Goal: Task Accomplishment & Management: Use online tool/utility

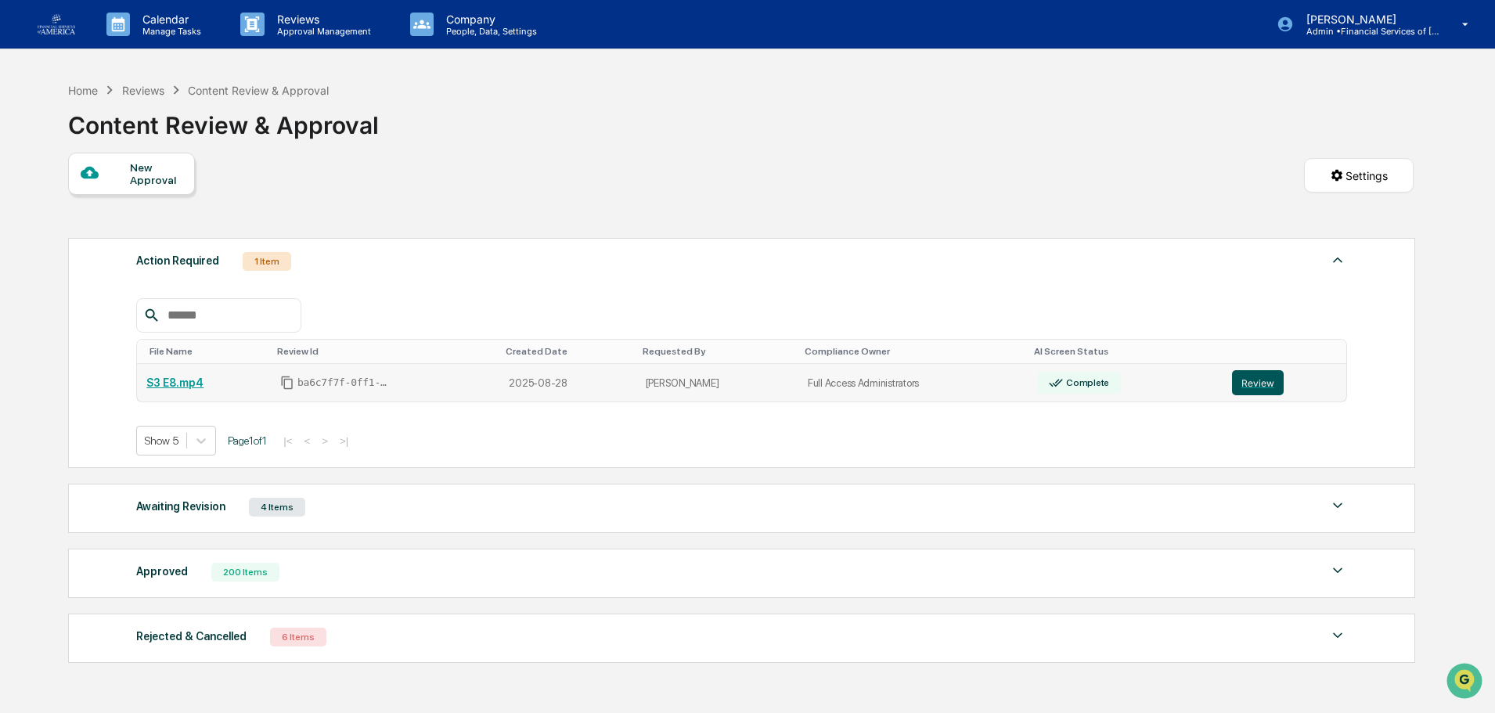
click at [1248, 384] on button "Review" at bounding box center [1258, 382] width 52 height 25
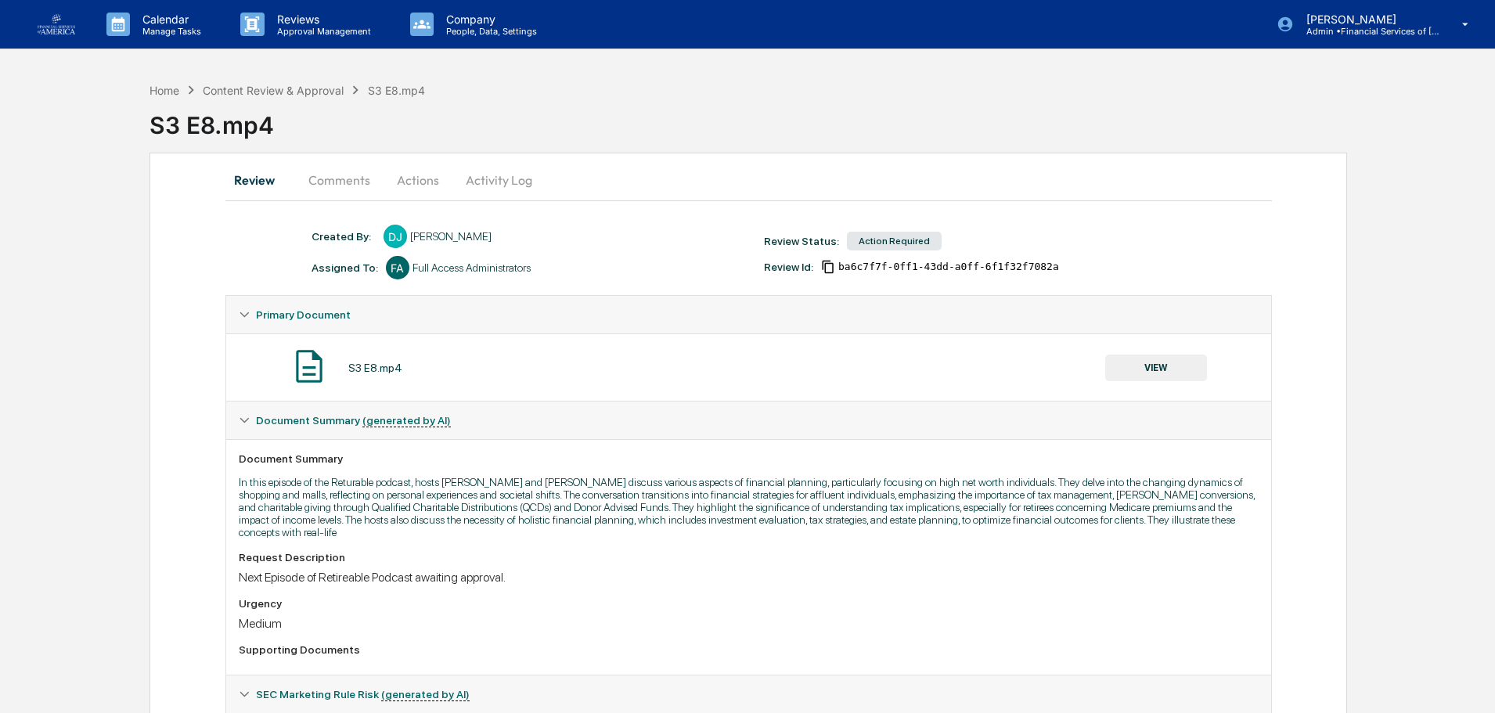
click at [1141, 369] on button "VIEW" at bounding box center [1156, 367] width 102 height 27
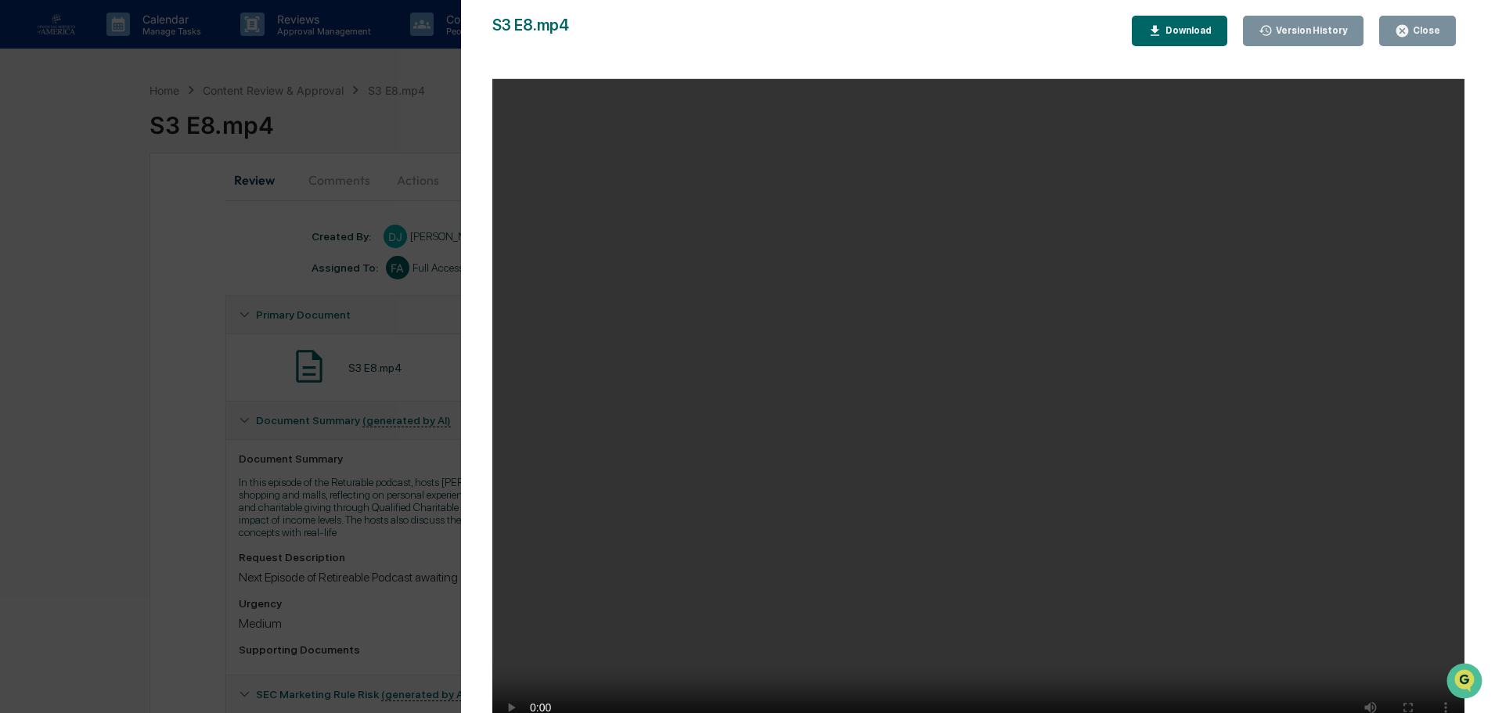
click at [1448, 25] on button "Close" at bounding box center [1417, 31] width 77 height 31
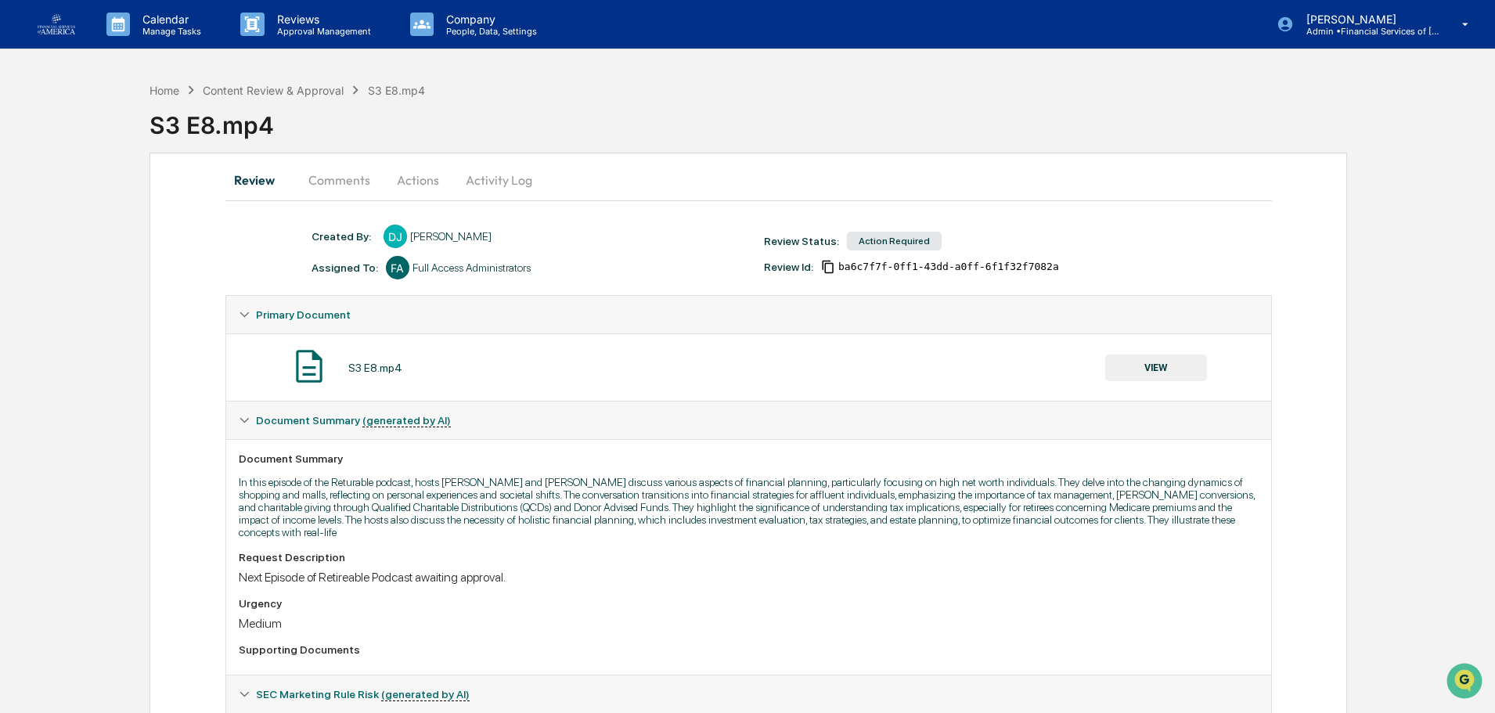
click at [407, 177] on button "Actions" at bounding box center [418, 180] width 70 height 38
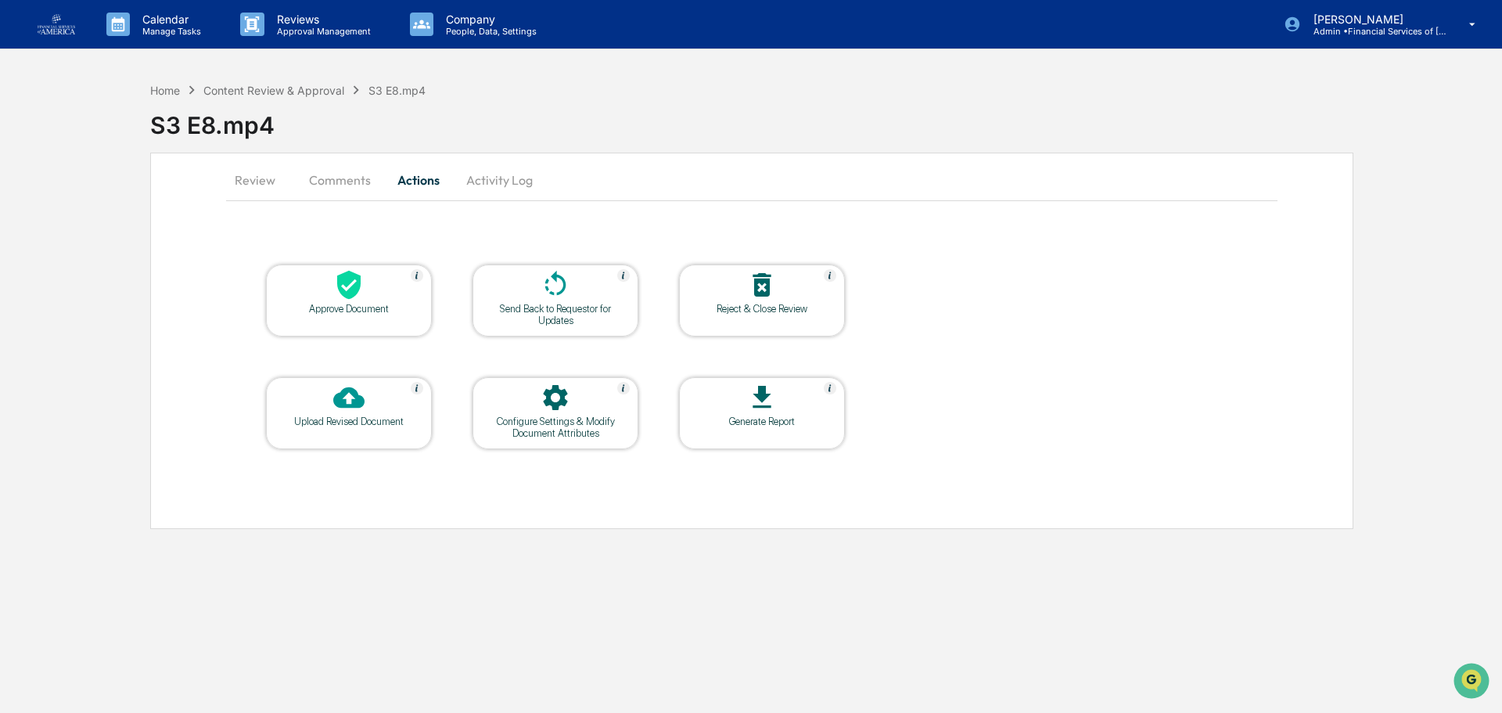
click at [558, 319] on div "Send Back to Requestor for Updates" at bounding box center [555, 314] width 141 height 23
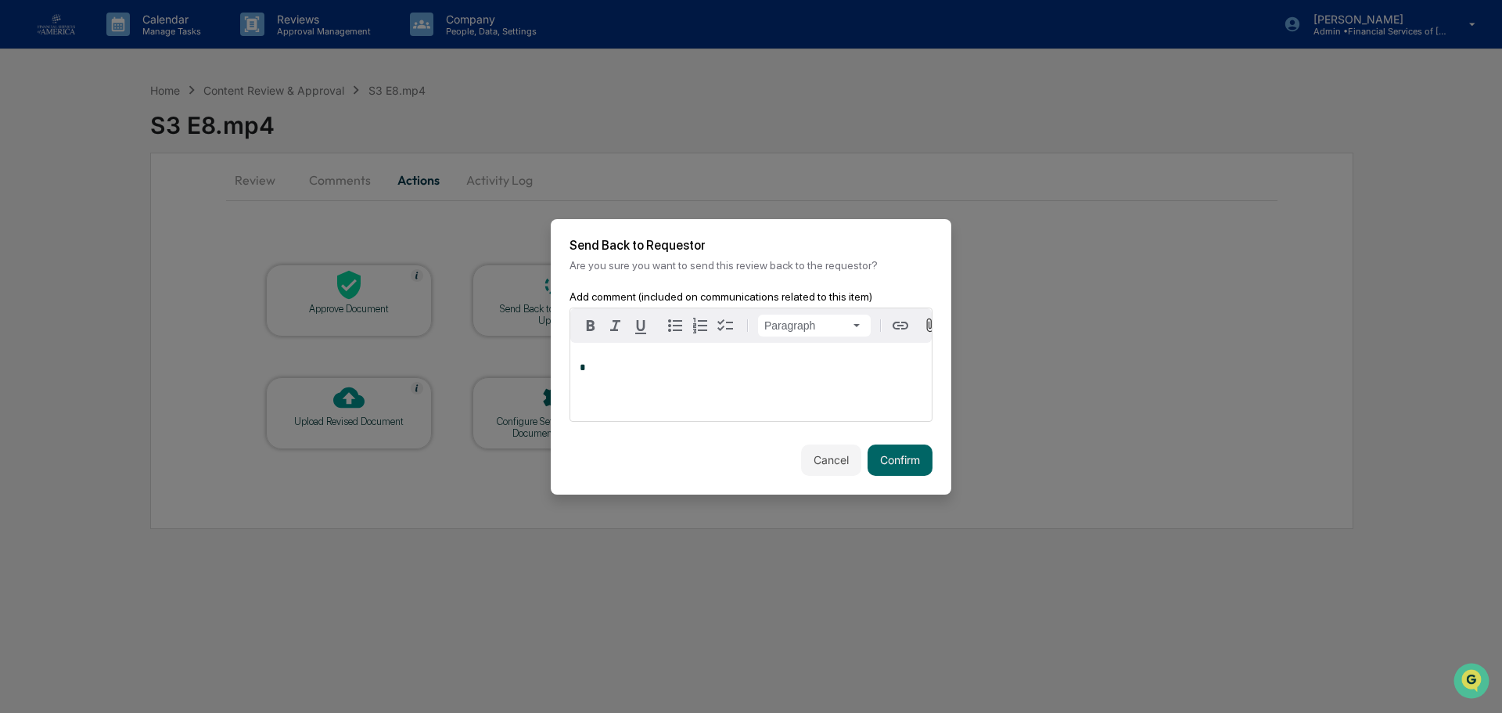
click at [560, 318] on div "Add comment (included on communications related to this item) Paragraph * Trigg…" at bounding box center [751, 367] width 401 height 154
click at [660, 401] on div "*" at bounding box center [750, 382] width 361 height 78
click at [690, 378] on div "*" at bounding box center [750, 382] width 361 height 78
click at [915, 476] on button "Confirm" at bounding box center [900, 459] width 65 height 31
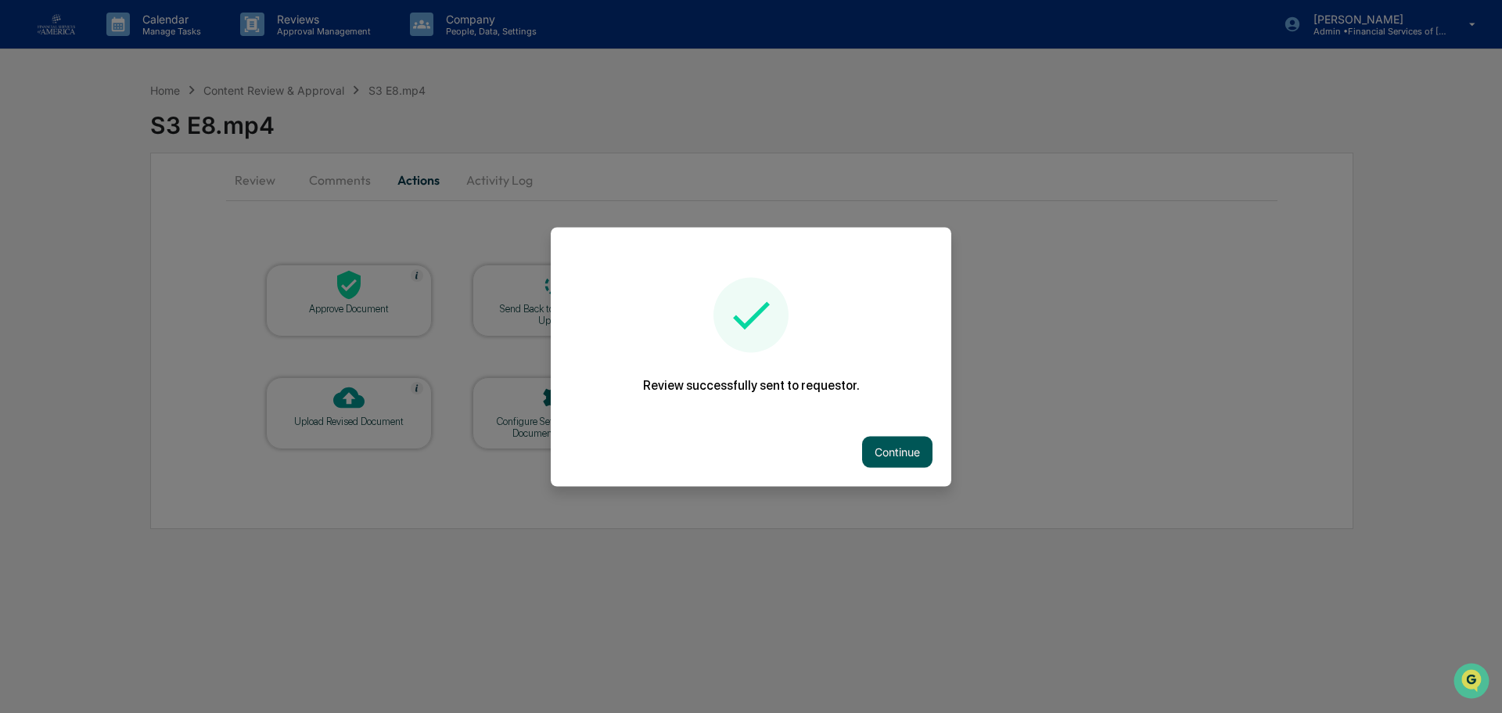
click at [888, 439] on button "Continue" at bounding box center [897, 451] width 70 height 31
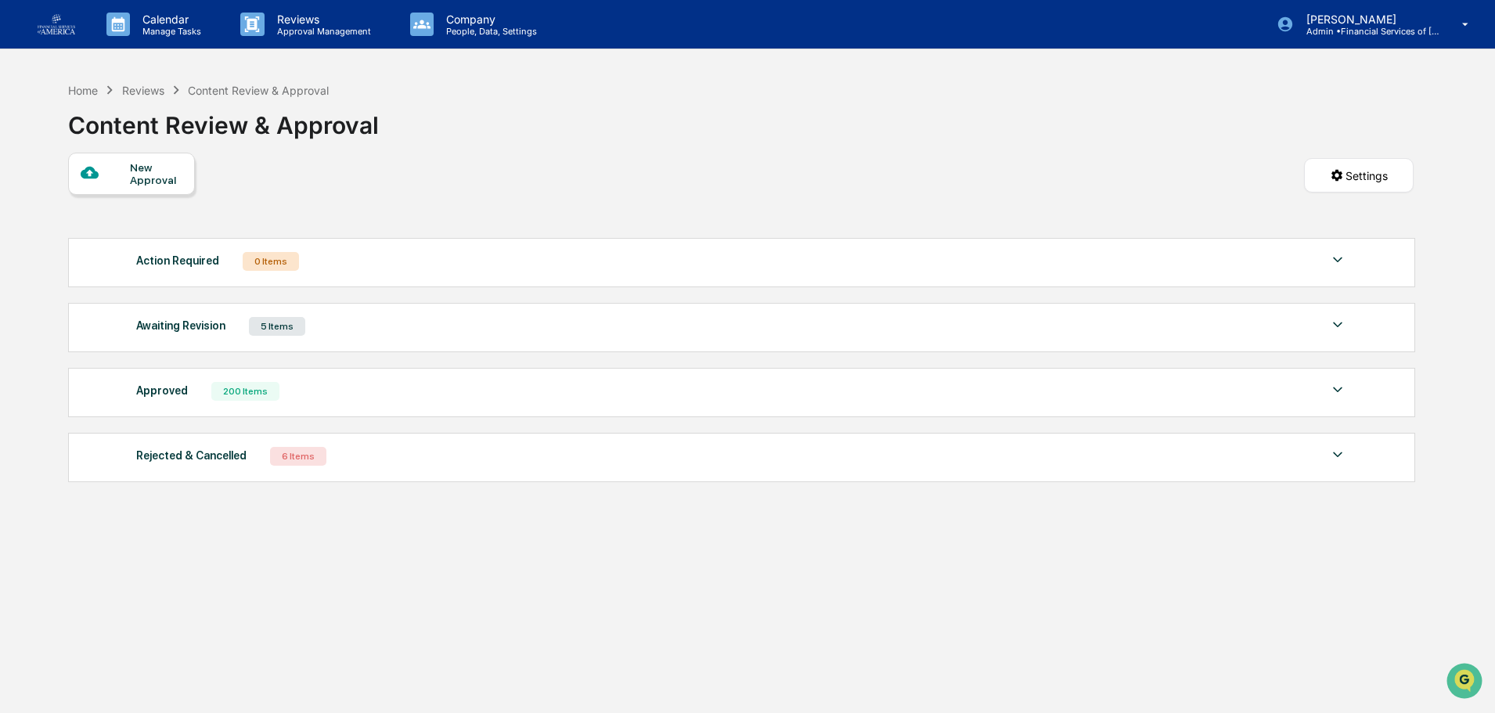
click at [869, 676] on div "Home Reviews Content Review & Approval Content Review & Approval New Approval S…" at bounding box center [741, 430] width 1392 height 713
